Goal: Transaction & Acquisition: Download file/media

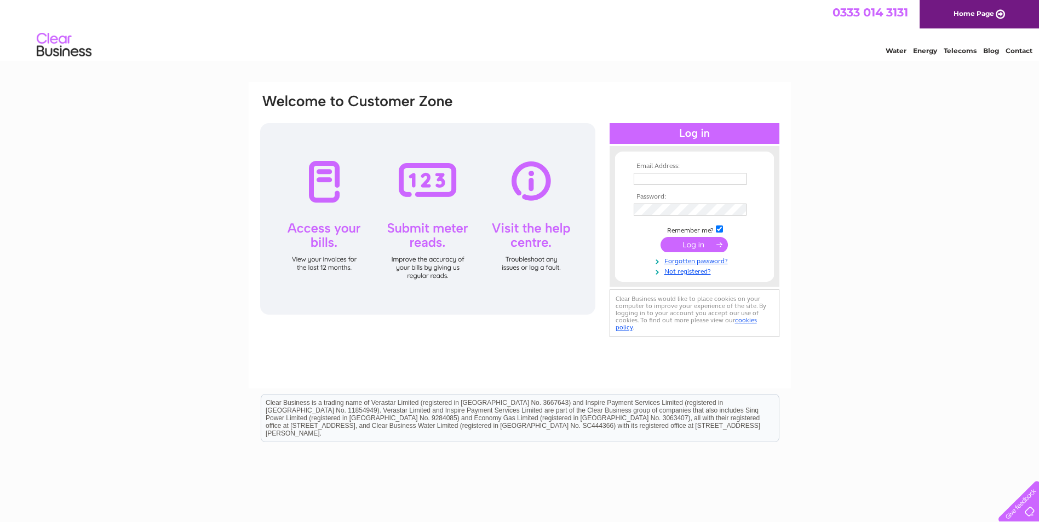
type input "invoice@blairtummock.org.uk"
click at [692, 243] on input "submit" at bounding box center [694, 244] width 67 height 15
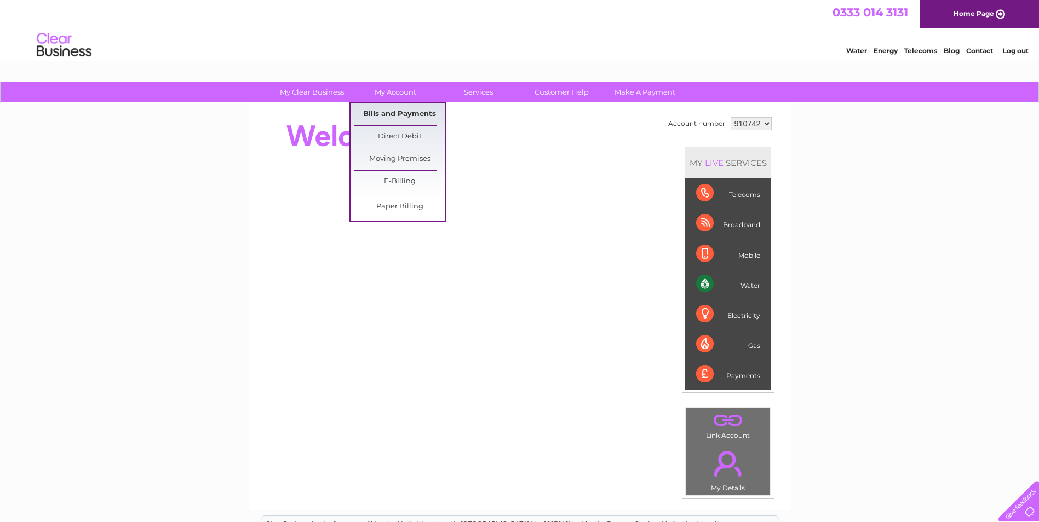
click at [401, 112] on link "Bills and Payments" at bounding box center [399, 115] width 90 height 22
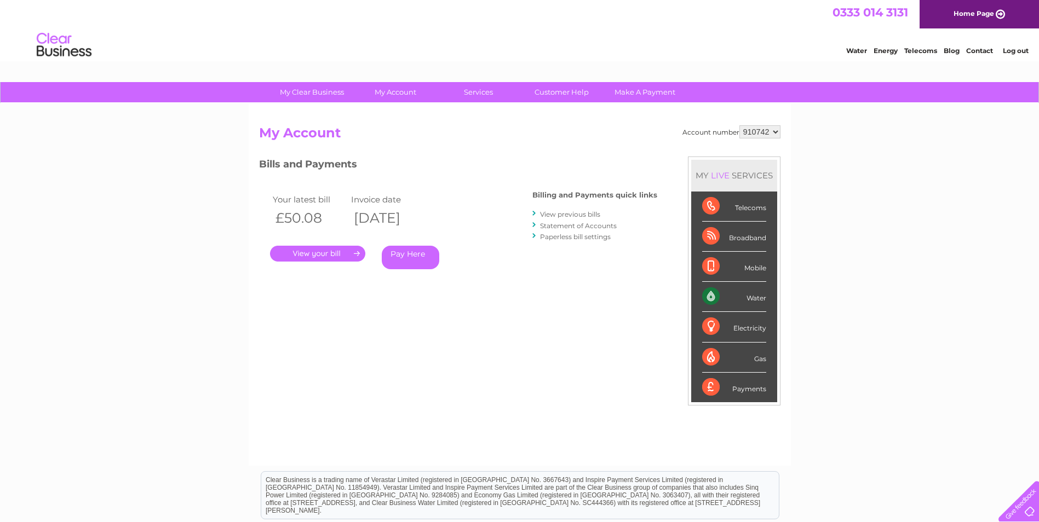
click at [323, 251] on link "." at bounding box center [317, 254] width 95 height 16
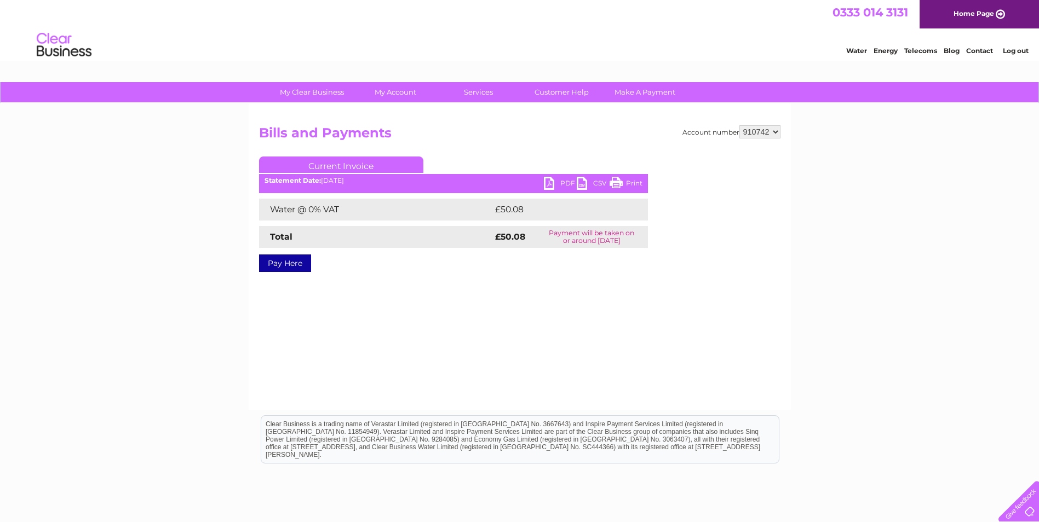
click at [563, 183] on link "PDF" at bounding box center [560, 185] width 33 height 16
click at [774, 133] on select "910742 931935 940876 992907" at bounding box center [759, 131] width 41 height 13
select select "931935"
click at [739, 125] on select "910742 931935 940876 992907" at bounding box center [759, 131] width 41 height 13
click at [564, 181] on link "PDF" at bounding box center [560, 185] width 33 height 16
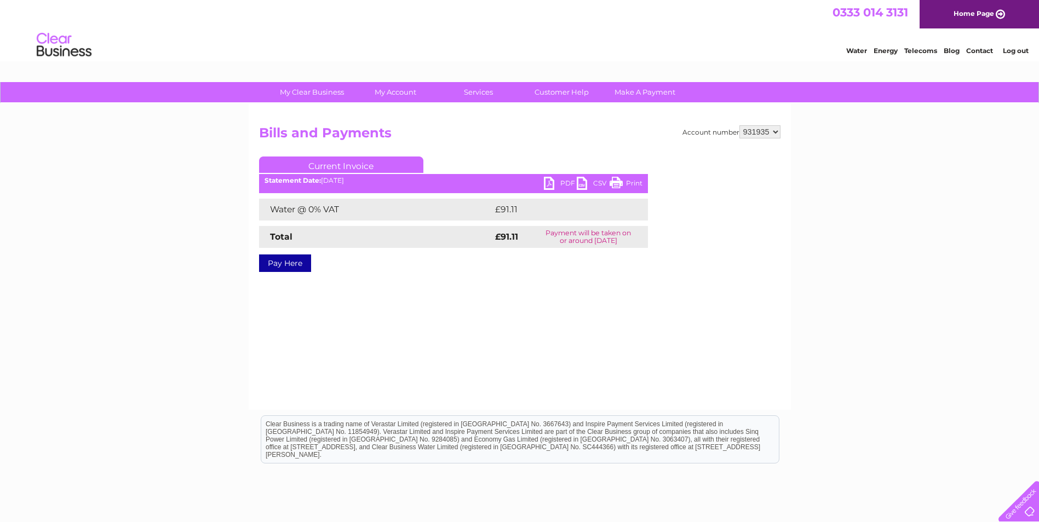
click at [773, 131] on select "910742 931935 940876 992907" at bounding box center [759, 131] width 41 height 13
select select "940876"
click at [739, 125] on select "910742 931935 940876 992907" at bounding box center [759, 131] width 41 height 13
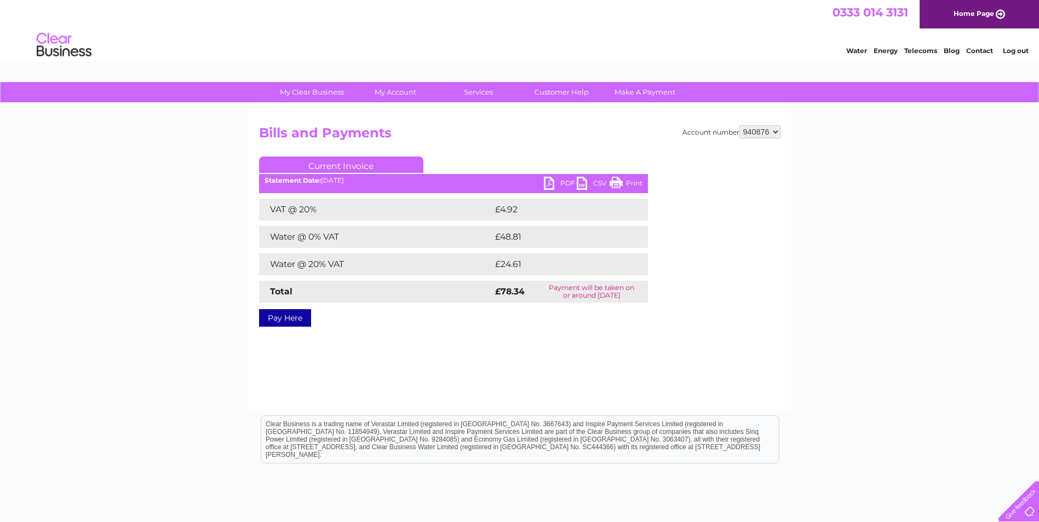
click at [565, 180] on link "PDF" at bounding box center [560, 185] width 33 height 16
